Goal: Find specific page/section: Find specific page/section

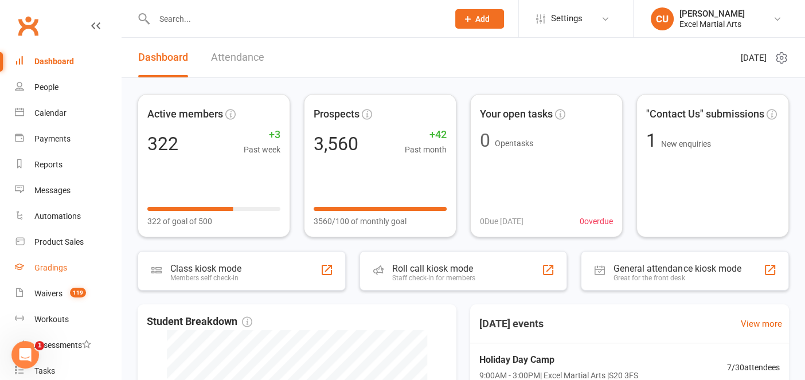
click at [50, 265] on div "Gradings" at bounding box center [50, 267] width 33 height 9
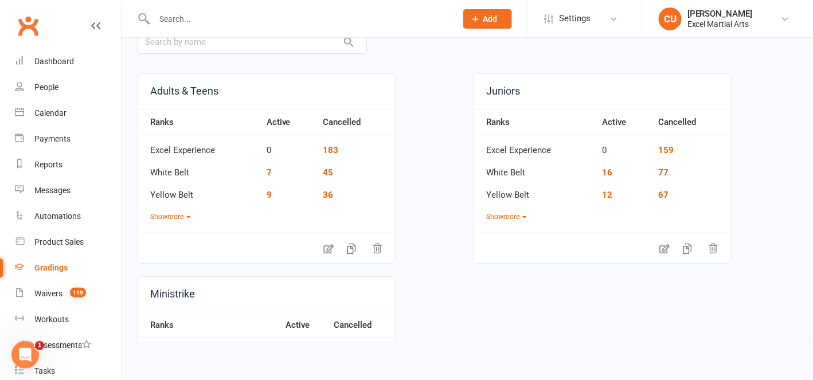
scroll to position [71, 0]
click at [181, 213] on button "Show more" at bounding box center [170, 217] width 41 height 11
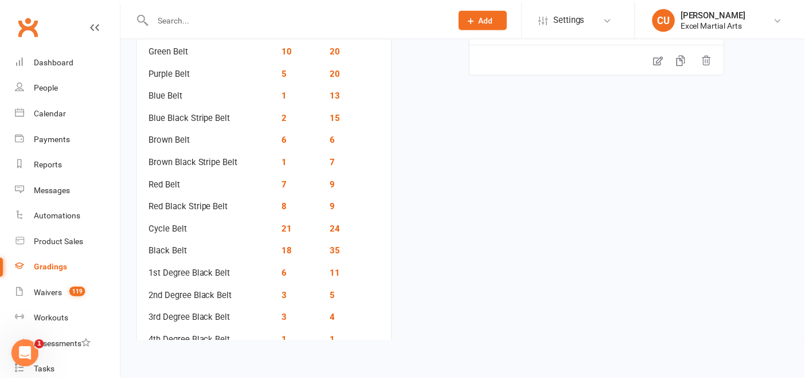
scroll to position [262, 0]
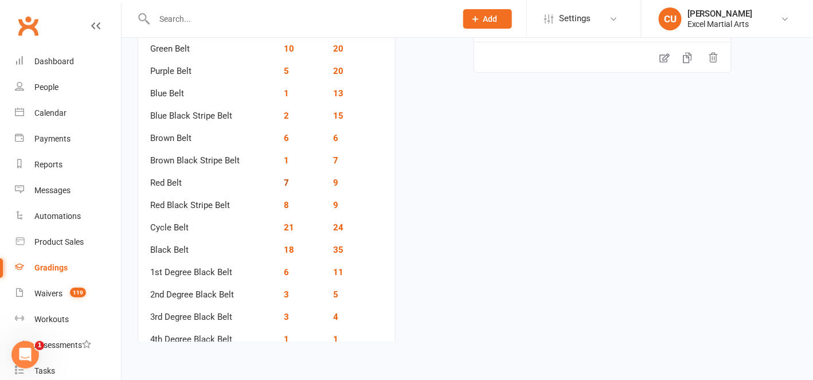
click at [287, 182] on link "7" at bounding box center [286, 183] width 5 height 10
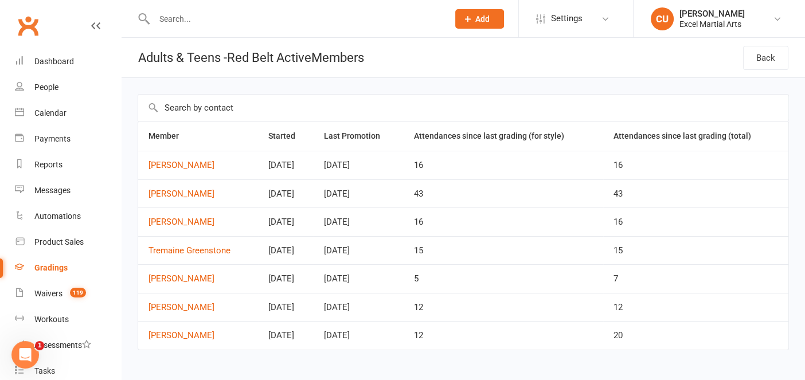
scroll to position [17, 0]
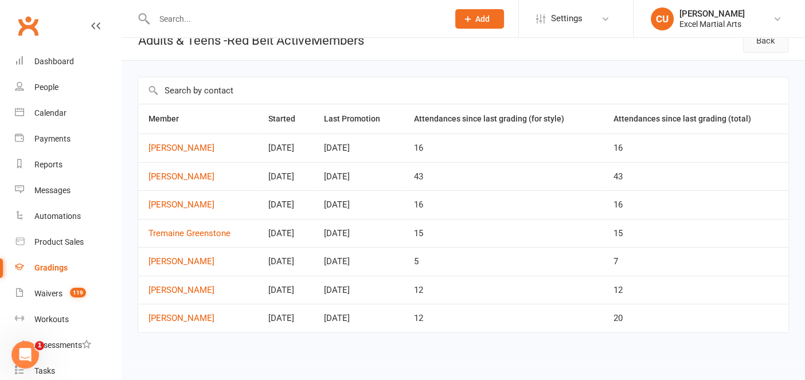
click at [758, 47] on link "Back" at bounding box center [765, 41] width 45 height 24
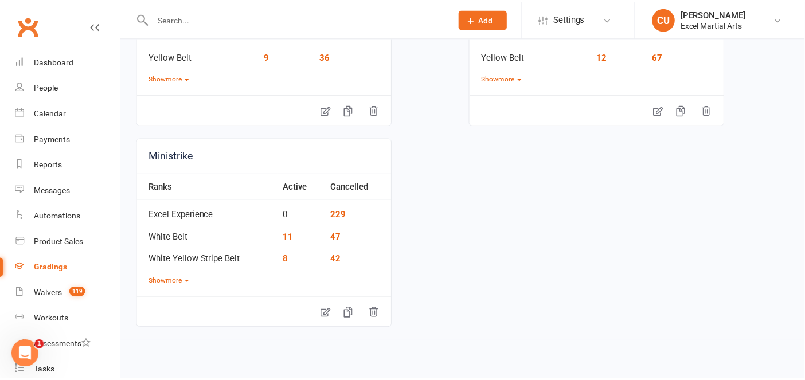
scroll to position [209, 0]
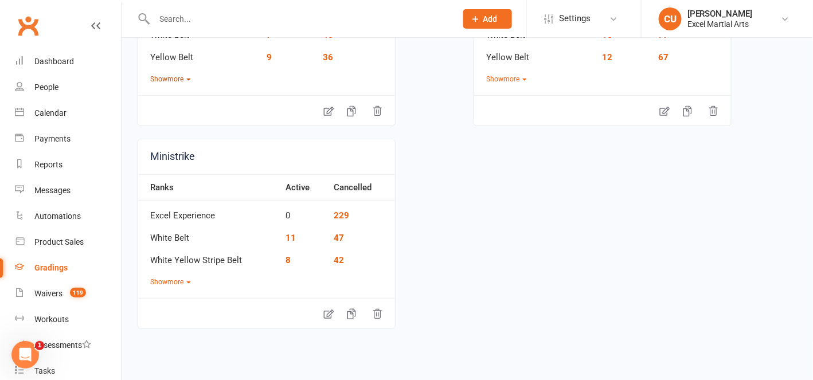
click at [171, 79] on button "Show more" at bounding box center [170, 79] width 41 height 11
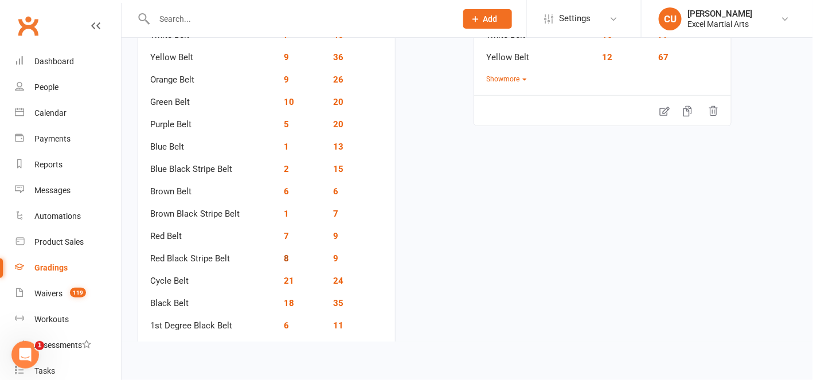
click at [284, 257] on link "8" at bounding box center [286, 258] width 5 height 10
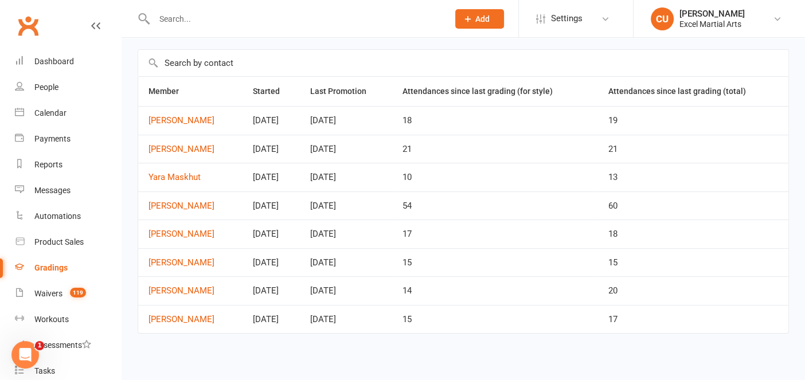
scroll to position [45, 0]
click at [48, 269] on div "Gradings" at bounding box center [50, 267] width 33 height 9
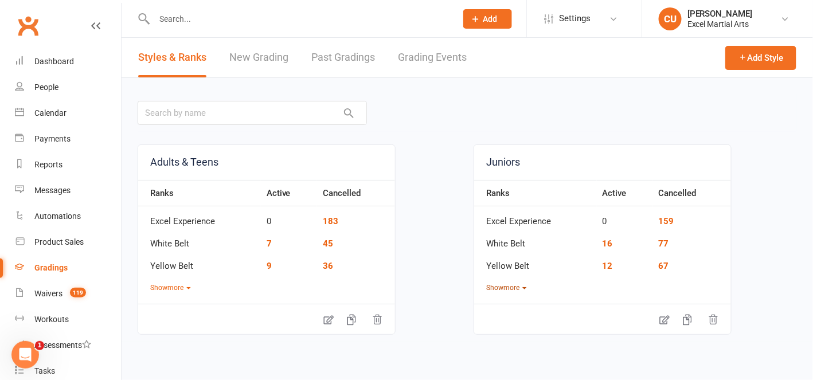
click at [504, 284] on button "Show more" at bounding box center [506, 288] width 41 height 11
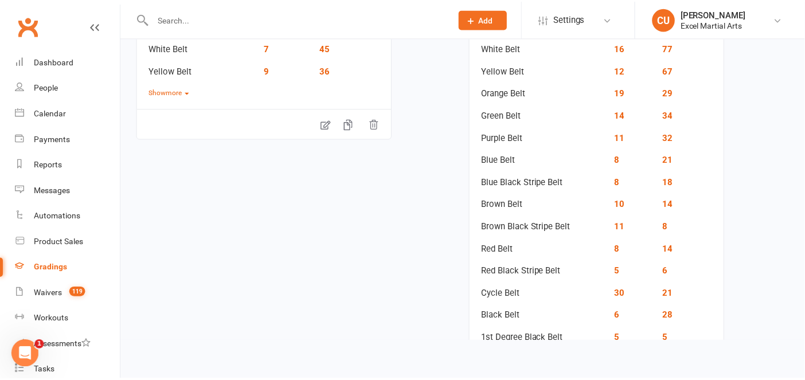
scroll to position [196, 0]
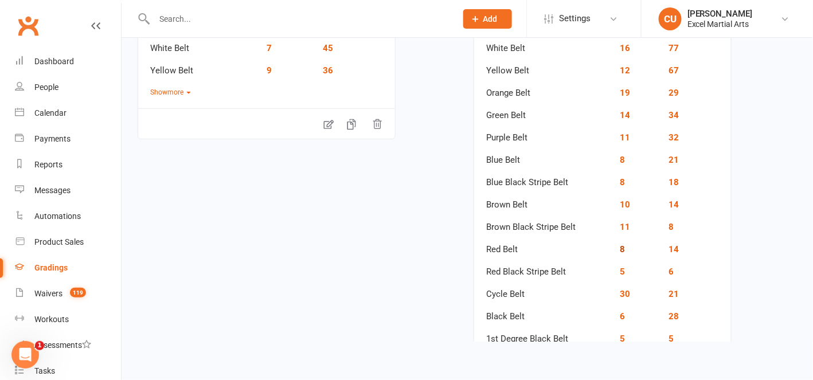
click at [620, 246] on link "8" at bounding box center [622, 249] width 5 height 10
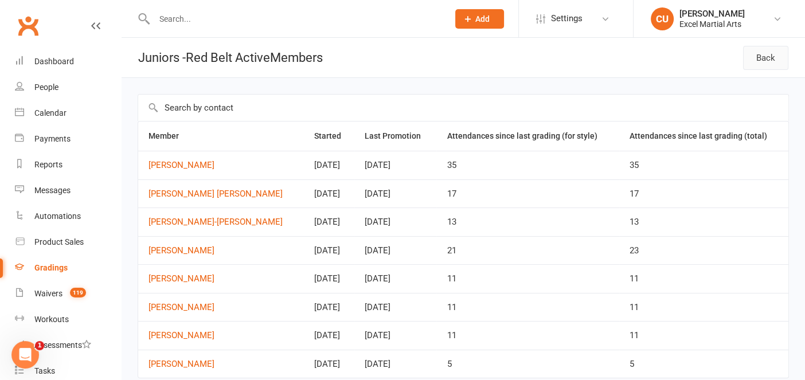
click at [762, 61] on link "Back" at bounding box center [765, 58] width 45 height 24
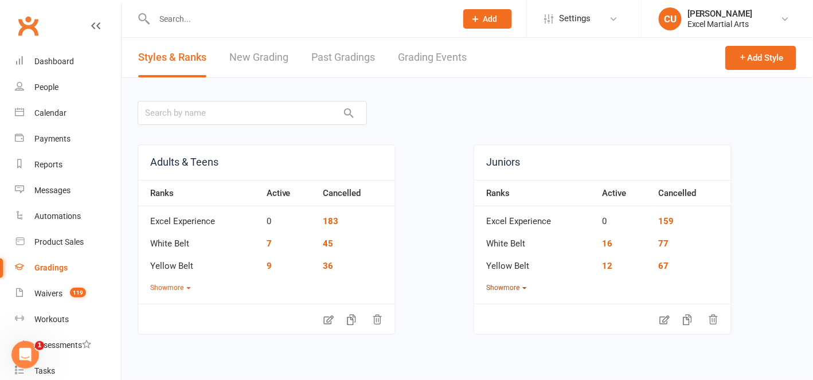
click at [506, 286] on button "Show more" at bounding box center [506, 288] width 41 height 11
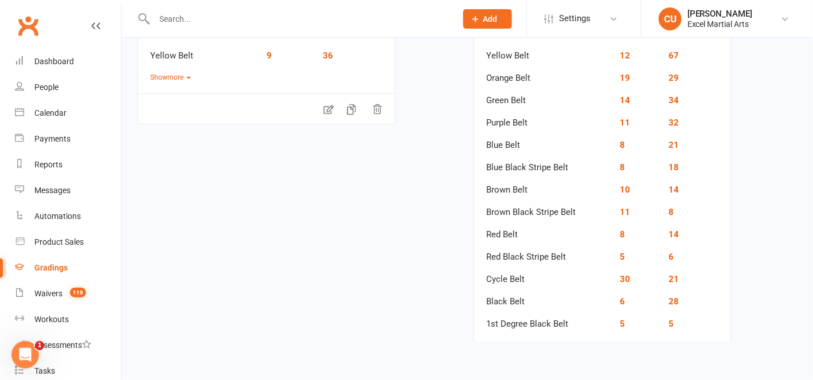
scroll to position [210, 0]
click at [620, 255] on link "5" at bounding box center [622, 257] width 5 height 10
